Goal: Task Accomplishment & Management: Use online tool/utility

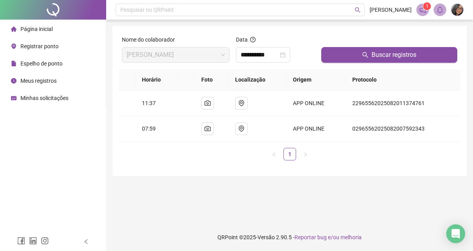
click at [39, 28] on span "Página inicial" at bounding box center [36, 29] width 32 height 6
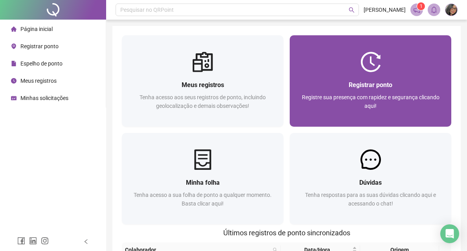
click at [348, 86] on span "Registrar ponto" at bounding box center [370, 84] width 44 height 7
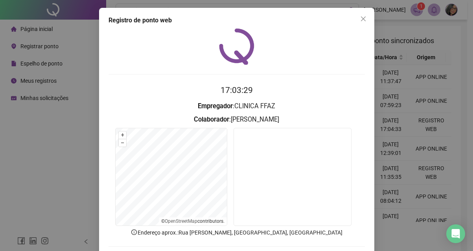
scroll to position [38, 0]
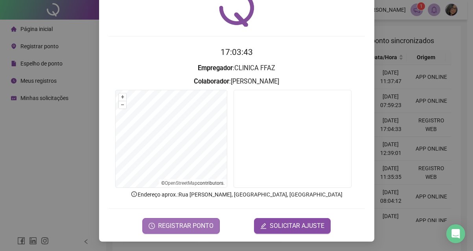
click at [198, 224] on span "REGISTRAR PONTO" at bounding box center [185, 226] width 55 height 9
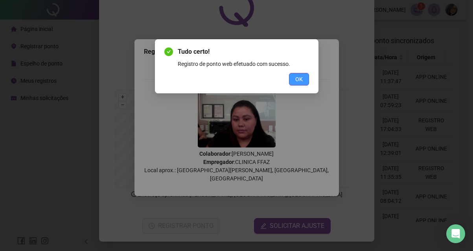
click at [299, 80] on span "OK" at bounding box center [298, 79] width 7 height 9
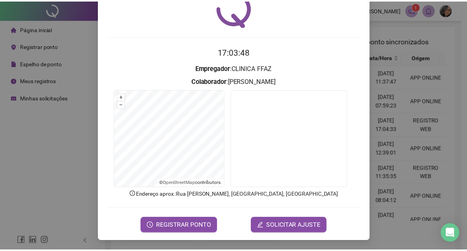
scroll to position [0, 0]
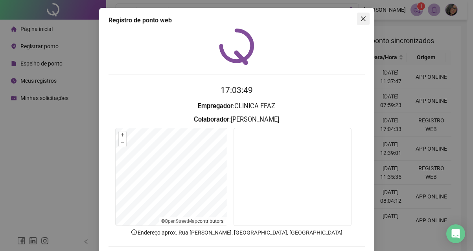
click at [359, 15] on button "Close" at bounding box center [363, 19] width 13 height 13
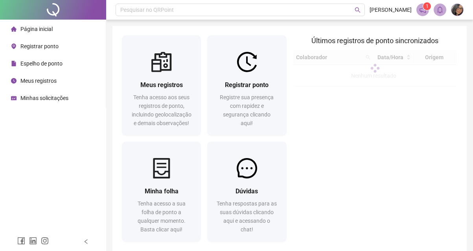
click at [35, 30] on span "Página inicial" at bounding box center [36, 29] width 32 height 6
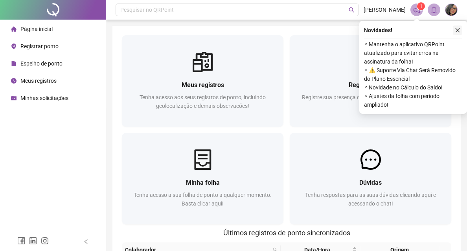
click at [456, 29] on icon "close" at bounding box center [458, 31] width 6 height 6
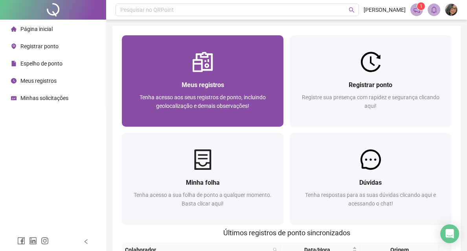
click at [193, 68] on img at bounding box center [203, 62] width 20 height 20
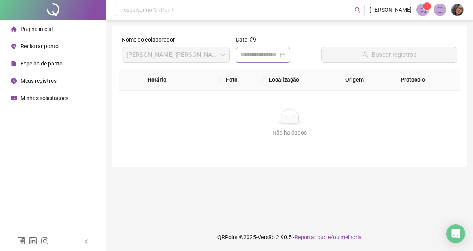
click at [250, 62] on div at bounding box center [263, 55] width 54 height 16
click at [253, 59] on input at bounding box center [259, 54] width 38 height 9
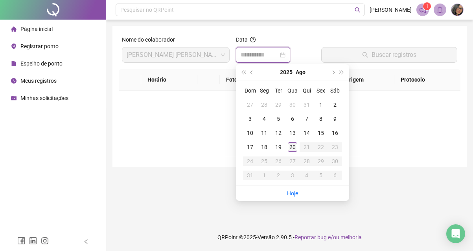
type input "**********"
click at [294, 145] on div "20" at bounding box center [292, 147] width 9 height 9
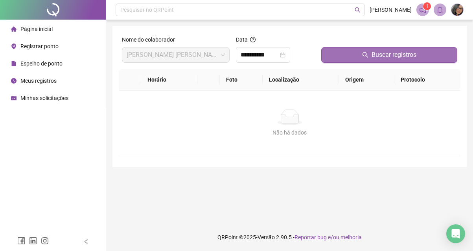
click at [358, 58] on button "Buscar registros" at bounding box center [389, 55] width 136 height 16
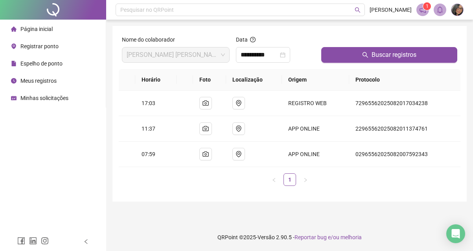
click at [455, 14] on img at bounding box center [457, 10] width 12 height 12
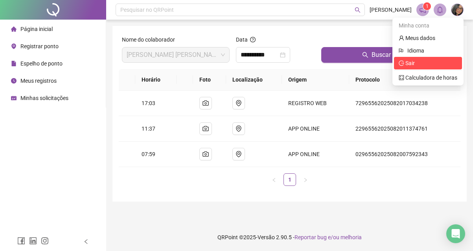
click at [429, 59] on li "Sair" at bounding box center [428, 63] width 68 height 13
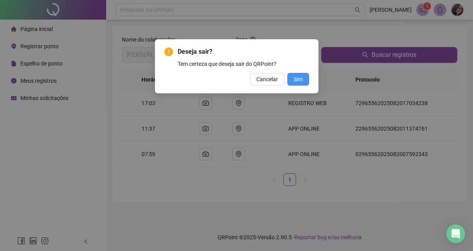
click at [289, 82] on button "Sim" at bounding box center [298, 79] width 22 height 13
